Goal: Task Accomplishment & Management: Manage account settings

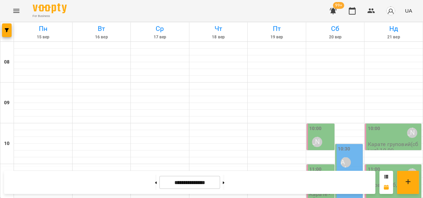
scroll to position [88, 0]
click at [109, 164] on div at bounding box center [101, 167] width 58 height 7
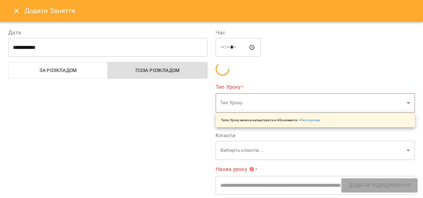
type input "**********"
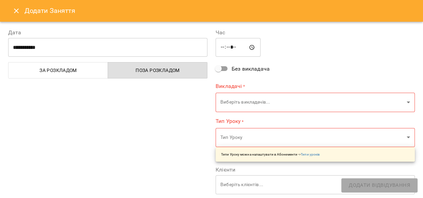
click at [85, 72] on span "За розкладом" at bounding box center [58, 70] width 91 height 8
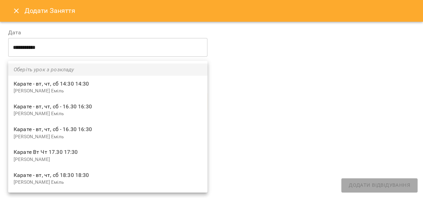
click at [17, 11] on div at bounding box center [211, 99] width 423 height 198
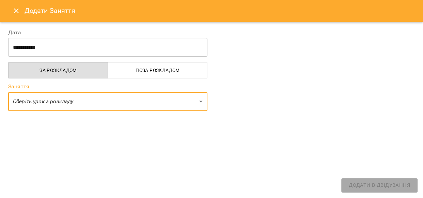
click at [155, 71] on span "Поза розкладом" at bounding box center [157, 70] width 91 height 8
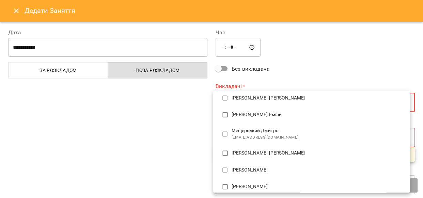
scroll to position [50, 0]
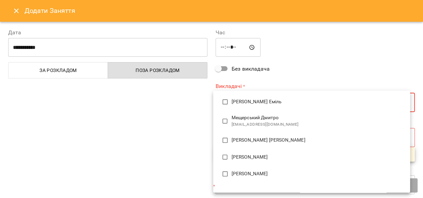
click at [191, 123] on div at bounding box center [211, 99] width 423 height 198
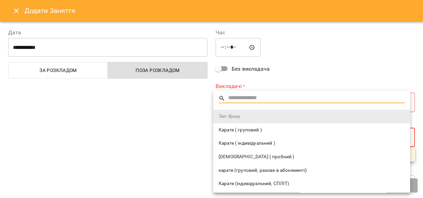
click at [259, 144] on span "Карате ( індивідуальний )" at bounding box center [311, 143] width 186 height 7
type input "**********"
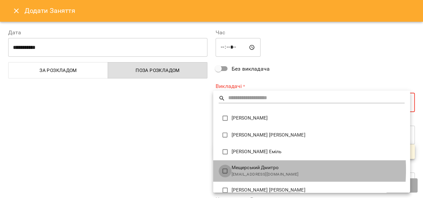
type input "**********"
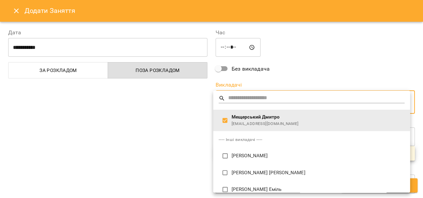
drag, startPoint x: 421, startPoint y: 103, endPoint x: 422, endPoint y: 133, distance: 30.0
click at [422, 134] on div at bounding box center [211, 99] width 423 height 198
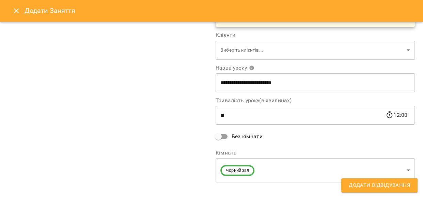
scroll to position [141, 0]
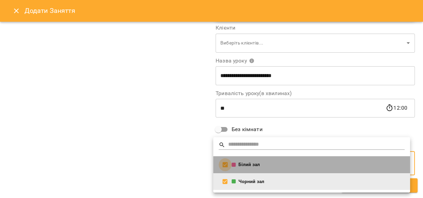
type input "**********"
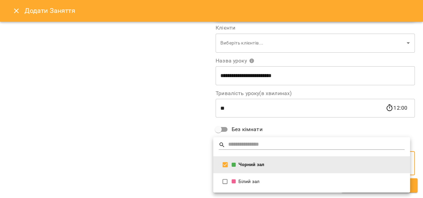
click at [202, 161] on div at bounding box center [211, 99] width 423 height 198
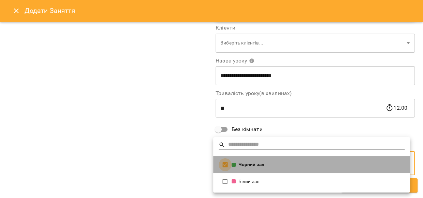
scroll to position [139, 0]
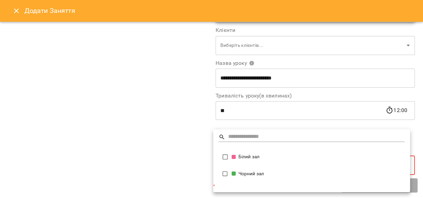
type input "**********"
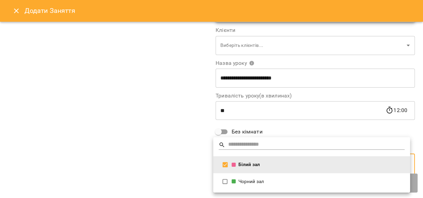
scroll to position [141, 0]
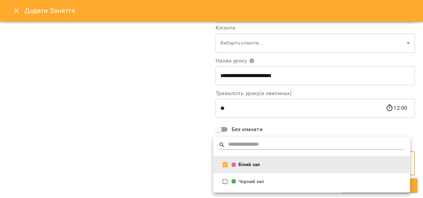
click at [196, 151] on div at bounding box center [211, 99] width 423 height 198
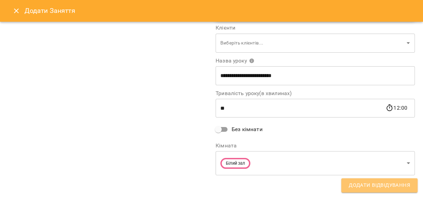
click at [363, 187] on span "Додати Відвідування" at bounding box center [378, 185] width 61 height 9
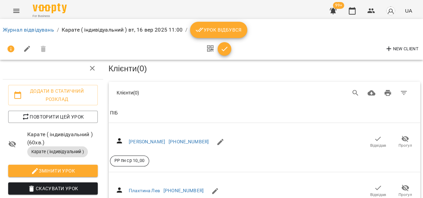
scroll to position [216, 0]
click at [12, 11] on icon "Menu" at bounding box center [16, 11] width 8 height 8
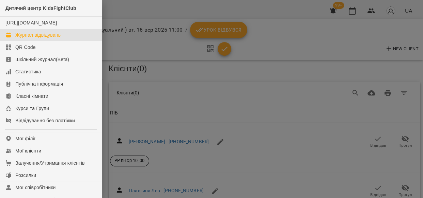
click at [27, 38] on div "Журнал відвідувань" at bounding box center [37, 35] width 45 height 7
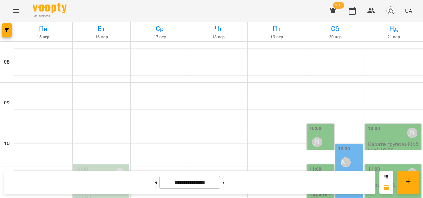
scroll to position [66, 0]
click at [109, 166] on div "11:00 Мещерський Дмитро" at bounding box center [102, 174] width 52 height 16
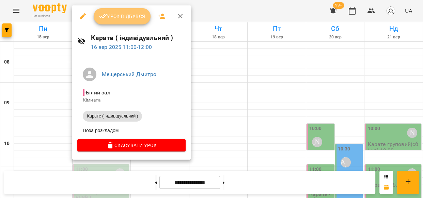
click at [122, 16] on span "Урок відбувся" at bounding box center [122, 16] width 46 height 8
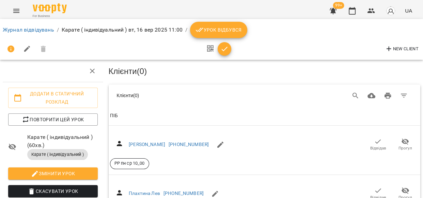
click at [210, 28] on span "Урок відбувся" at bounding box center [218, 30] width 46 height 8
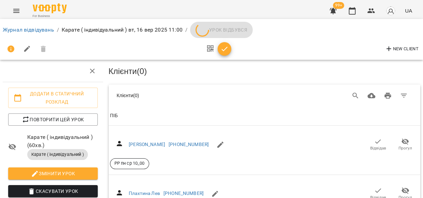
click at [210, 28] on li "Урок відбувся" at bounding box center [221, 30] width 63 height 16
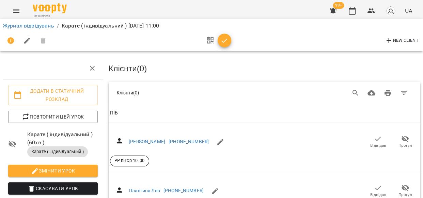
scroll to position [62, 0]
click at [55, 167] on span "Змінити урок" at bounding box center [53, 171] width 79 height 8
select select "**********"
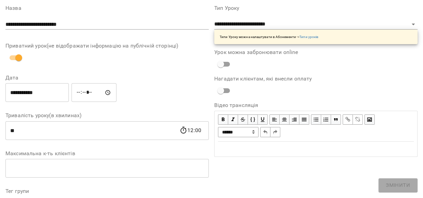
scroll to position [0, 0]
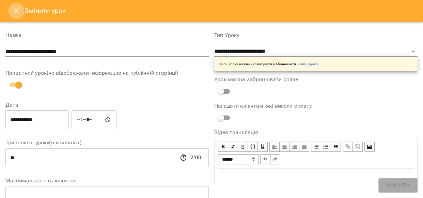
click at [17, 10] on icon "Close" at bounding box center [16, 11] width 8 height 8
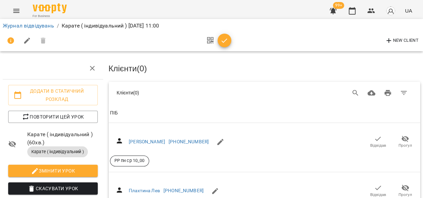
click at [62, 185] on span "Скасувати Урок" at bounding box center [53, 189] width 79 height 8
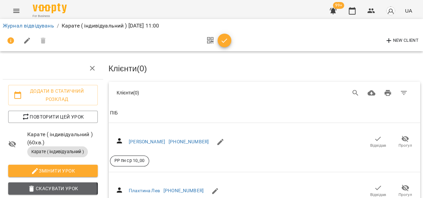
click at [41, 185] on span "Скасувати Урок" at bounding box center [53, 189] width 79 height 8
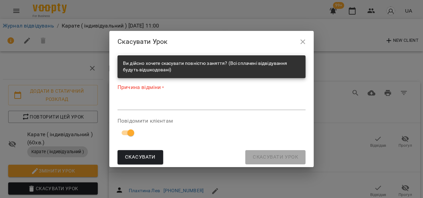
click at [153, 102] on textarea at bounding box center [211, 104] width 188 height 6
click at [301, 42] on icon "button" at bounding box center [302, 42] width 8 height 8
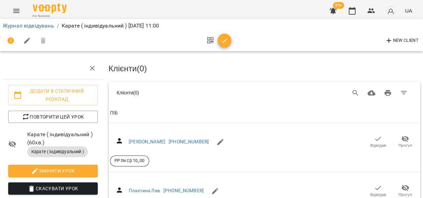
click at [14, 12] on icon "Menu" at bounding box center [16, 11] width 8 height 8
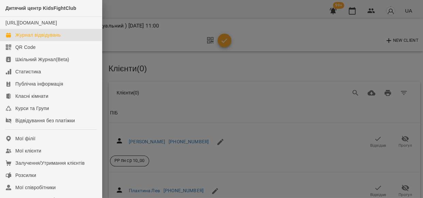
click at [23, 38] on div "Журнал відвідувань" at bounding box center [37, 35] width 45 height 7
